Goal: Find contact information: Find contact information

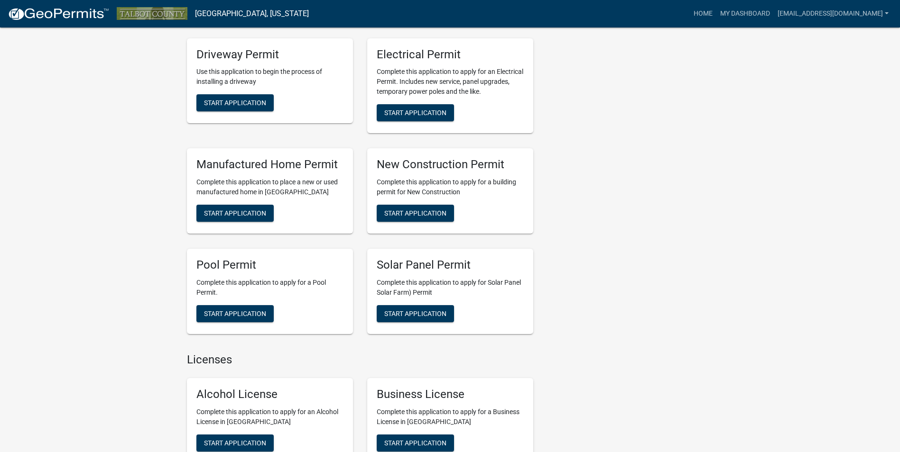
scroll to position [427, 0]
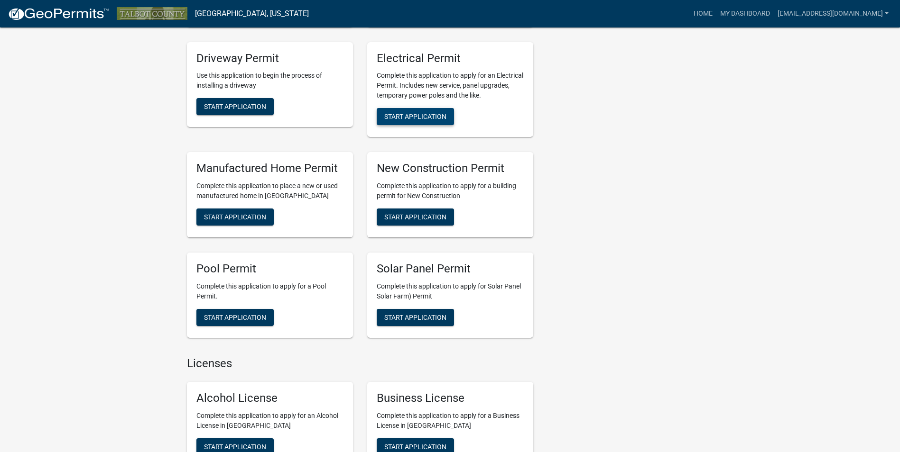
click at [414, 121] on button "Start Application" at bounding box center [415, 116] width 77 height 17
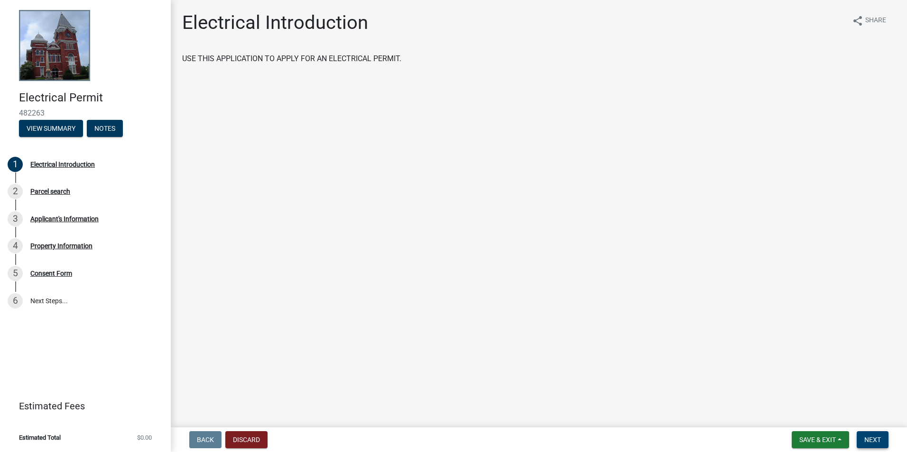
click at [867, 440] on span "Next" at bounding box center [872, 440] width 17 height 8
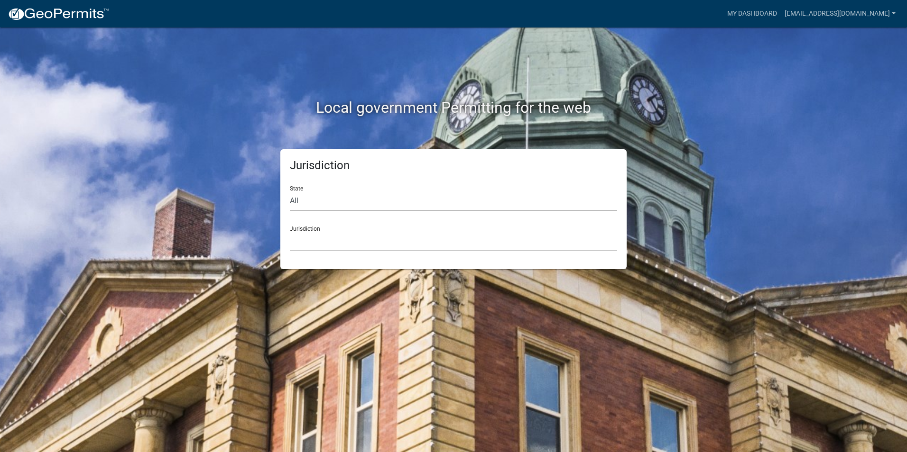
click at [330, 199] on select "All Colorado Georgia Indiana Iowa Kansas Minnesota Ohio South Carolina Wisconsin" at bounding box center [453, 201] width 327 height 19
select select "Georgia"
click at [290, 192] on select "All Colorado Georgia Indiana Iowa Kansas Minnesota Ohio South Carolina Wisconsin" at bounding box center [453, 201] width 327 height 19
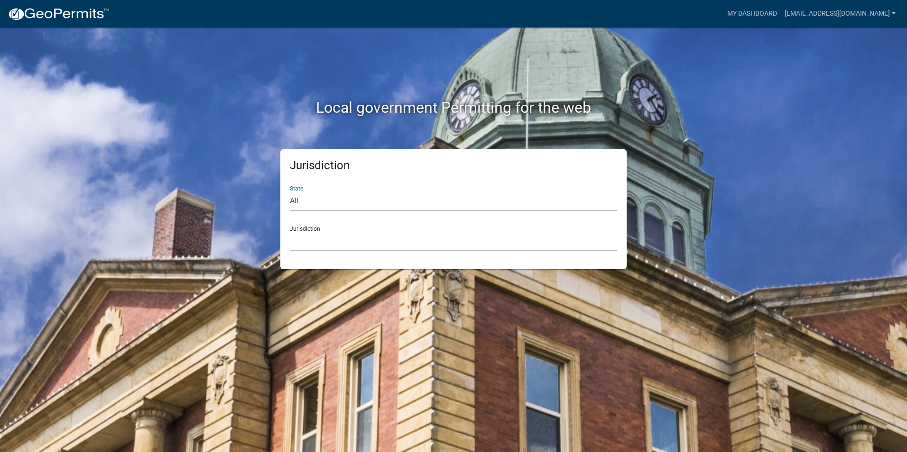
click at [353, 241] on select "Carroll County, Georgia Cook County, Georgia Crawford County, Georgia Gilmer Co…" at bounding box center [453, 241] width 327 height 19
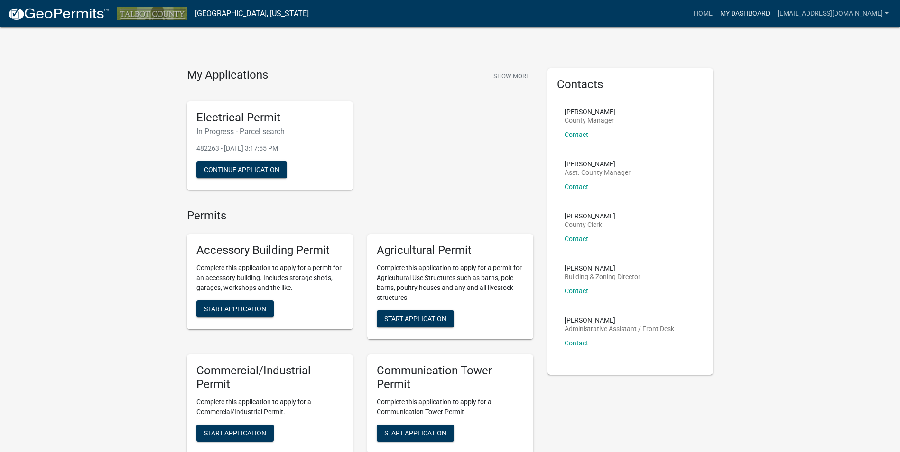
click at [716, 10] on link "My Dashboard" at bounding box center [744, 14] width 57 height 18
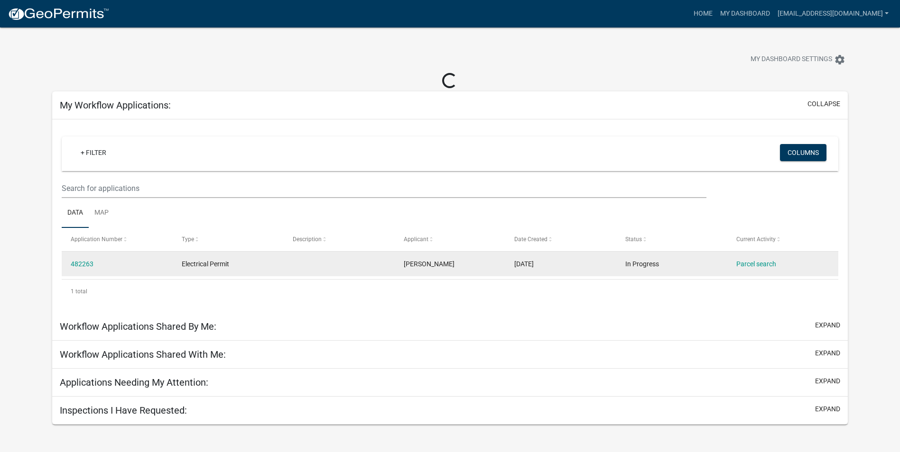
scroll to position [28, 0]
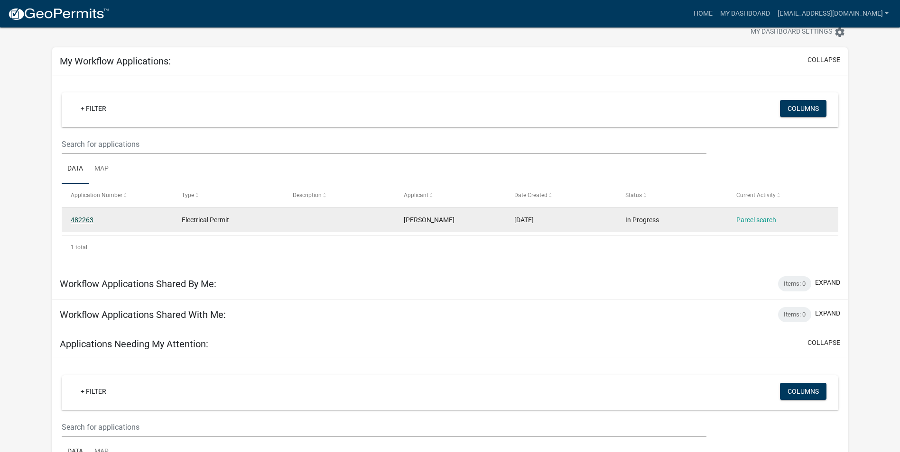
click at [81, 218] on link "482263" at bounding box center [82, 220] width 23 height 8
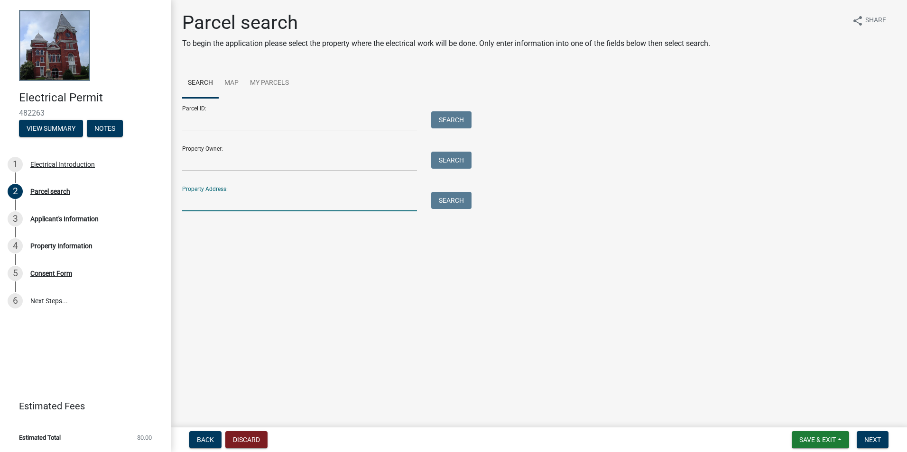
click at [224, 201] on input "Property Address:" at bounding box center [299, 201] width 235 height 19
click at [226, 197] on input "Property Address:" at bounding box center [299, 201] width 235 height 19
type input "198 Turner Dr"
type input "Jerry Henry"
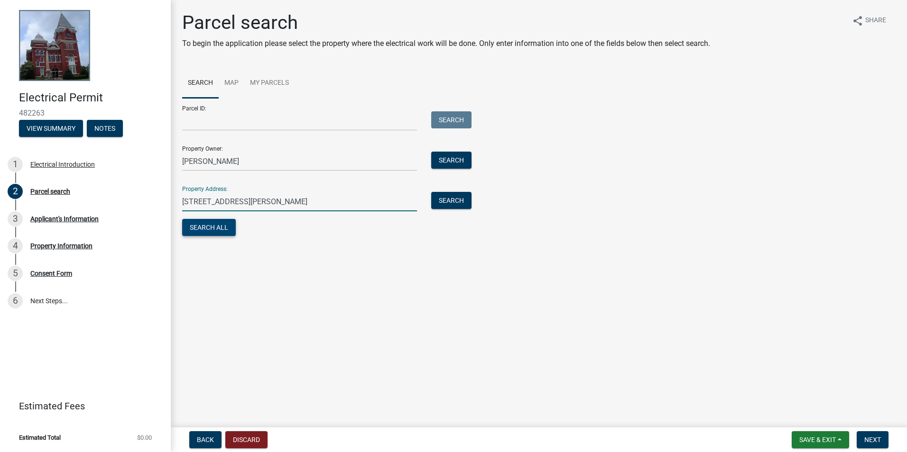
click at [202, 225] on button "Search All" at bounding box center [209, 227] width 54 height 17
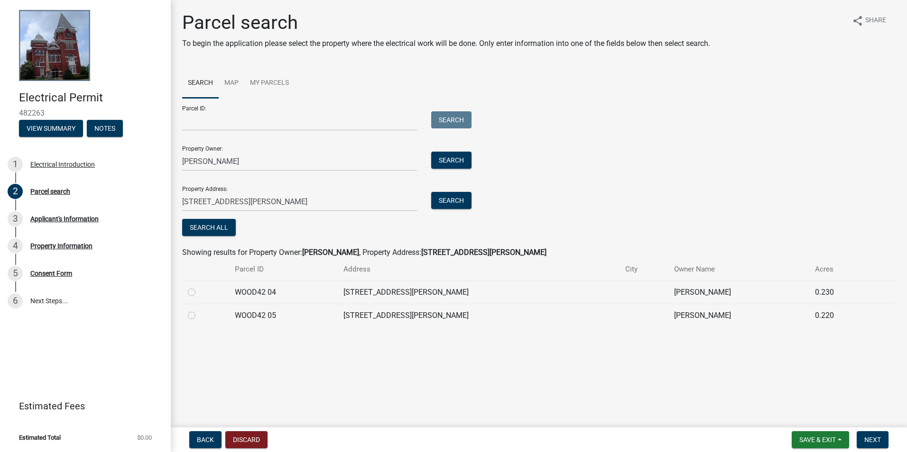
click at [197, 293] on div at bounding box center [206, 292] width 36 height 11
click at [199, 287] on label at bounding box center [199, 287] width 0 height 0
click at [199, 290] on 04 "radio" at bounding box center [202, 290] width 6 height 6
radio 04 "true"
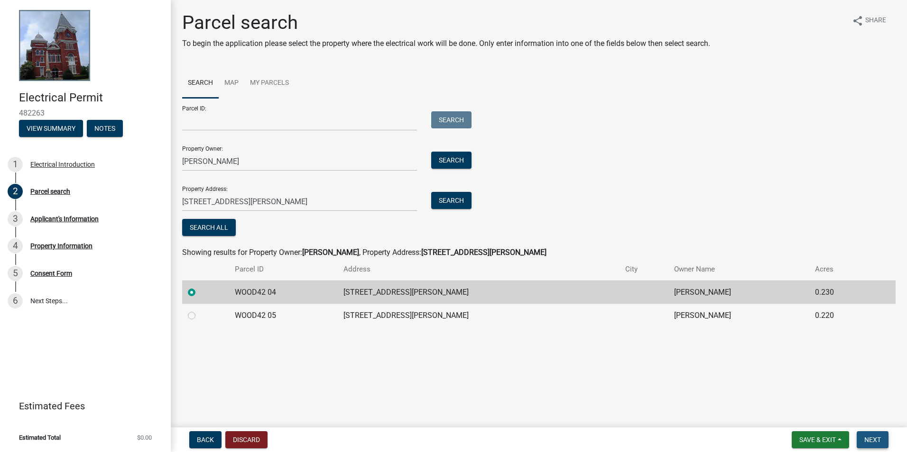
click at [877, 436] on span "Next" at bounding box center [872, 440] width 17 height 8
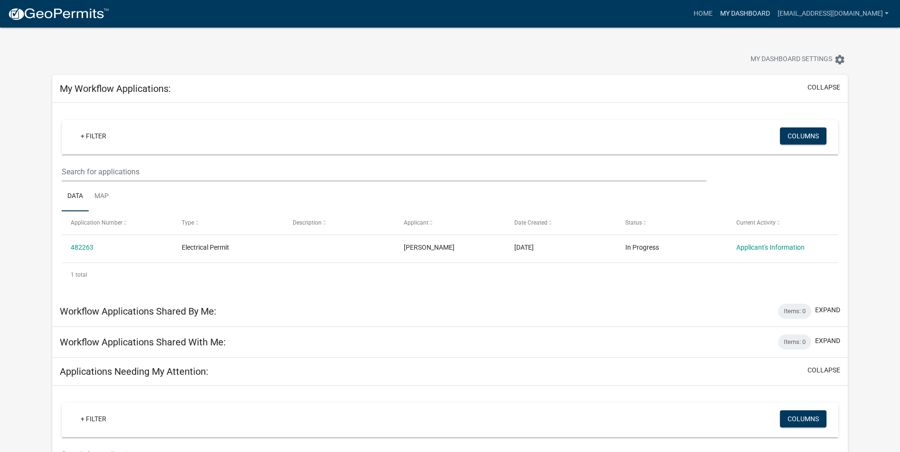
click at [716, 11] on link "My Dashboard" at bounding box center [744, 14] width 57 height 18
click at [844, 55] on icon "settings" at bounding box center [839, 59] width 11 height 11
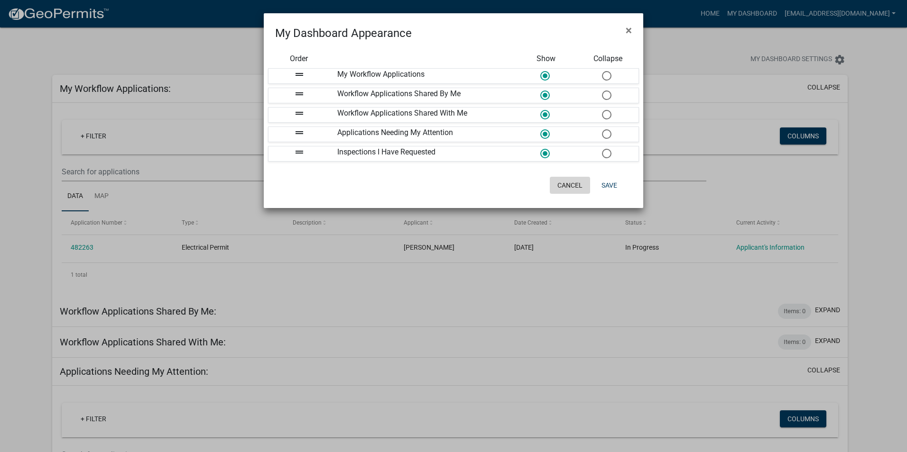
click at [568, 179] on button "Cancel" at bounding box center [570, 185] width 40 height 17
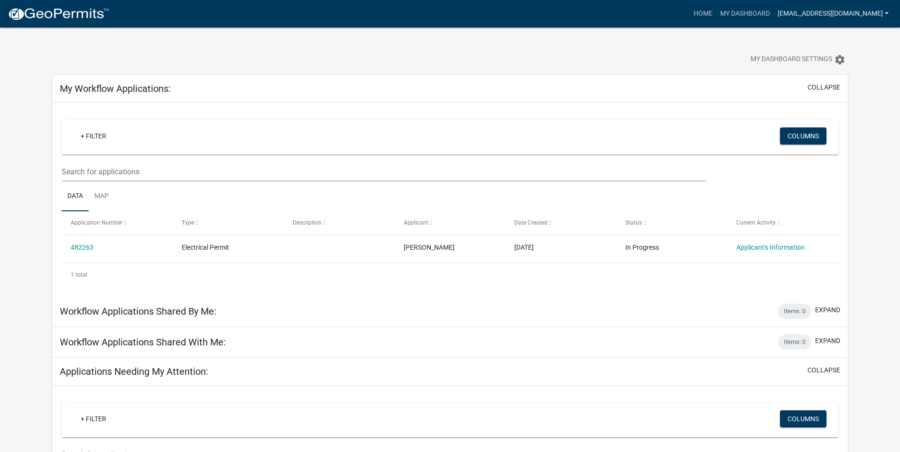
click at [794, 13] on link "[EMAIL_ADDRESS][DOMAIN_NAME]" at bounding box center [832, 14] width 119 height 18
click at [838, 39] on link "Account" at bounding box center [854, 39] width 76 height 23
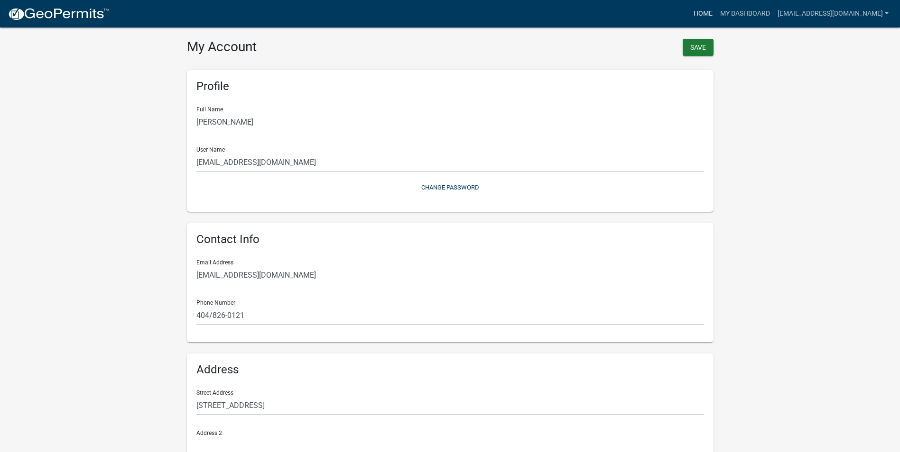
click at [689, 12] on link "Home" at bounding box center [702, 14] width 27 height 18
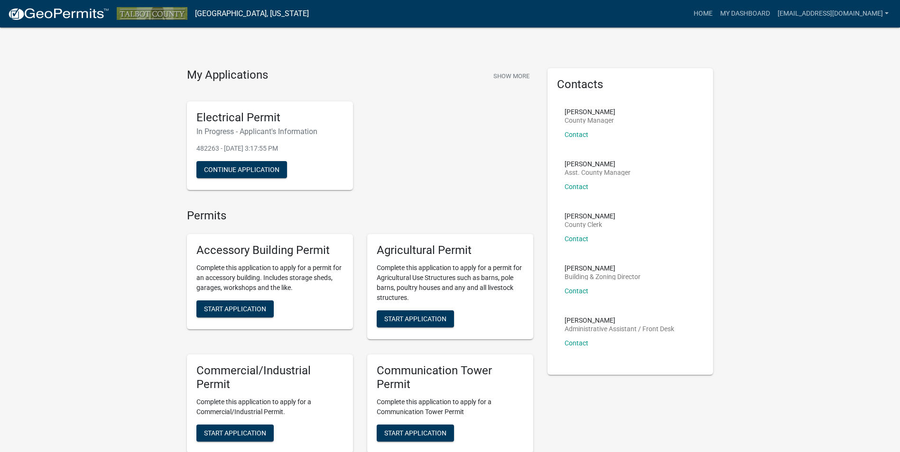
click at [576, 295] on div "Paul Higginbotham Building & Zoning Director Contact" at bounding box center [602, 283] width 76 height 37
click at [578, 292] on link "Contact" at bounding box center [576, 291] width 24 height 8
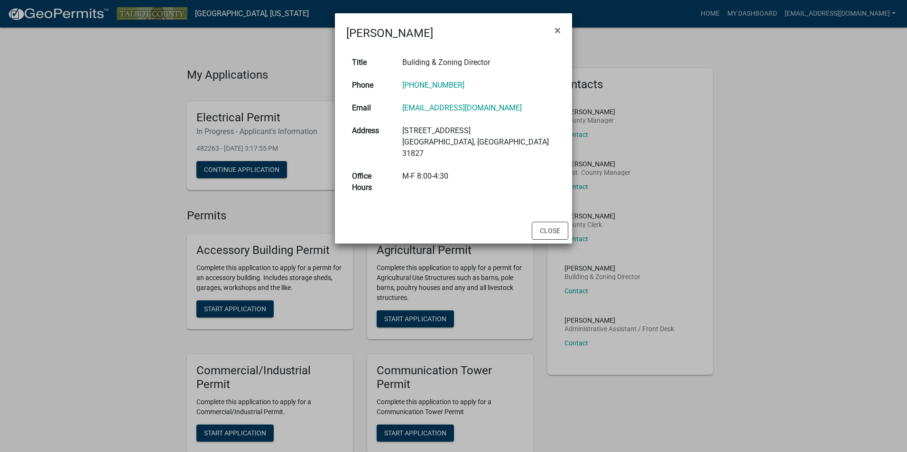
drag, startPoint x: 411, startPoint y: 106, endPoint x: 547, endPoint y: 107, distance: 135.6
click at [547, 107] on td "phigginbotham@talbotcountyga.org" at bounding box center [478, 108] width 164 height 23
drag, startPoint x: 547, startPoint y: 107, endPoint x: 513, endPoint y: 107, distance: 34.1
copy link "phigginbotham@talbotcountyga.org"
click at [565, 27] on button "×" at bounding box center [557, 30] width 21 height 27
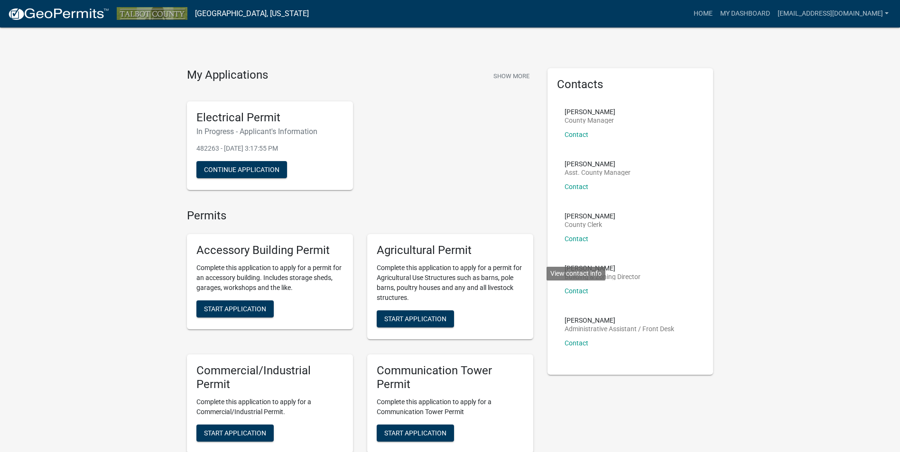
click at [707, 237] on div "Contacts Carol Ison County Manager Contact Ronnie Hendricks Asst. County Manage…" at bounding box center [630, 221] width 166 height 307
click at [716, 19] on link "My Dashboard" at bounding box center [744, 14] width 57 height 18
